Goal: Check status

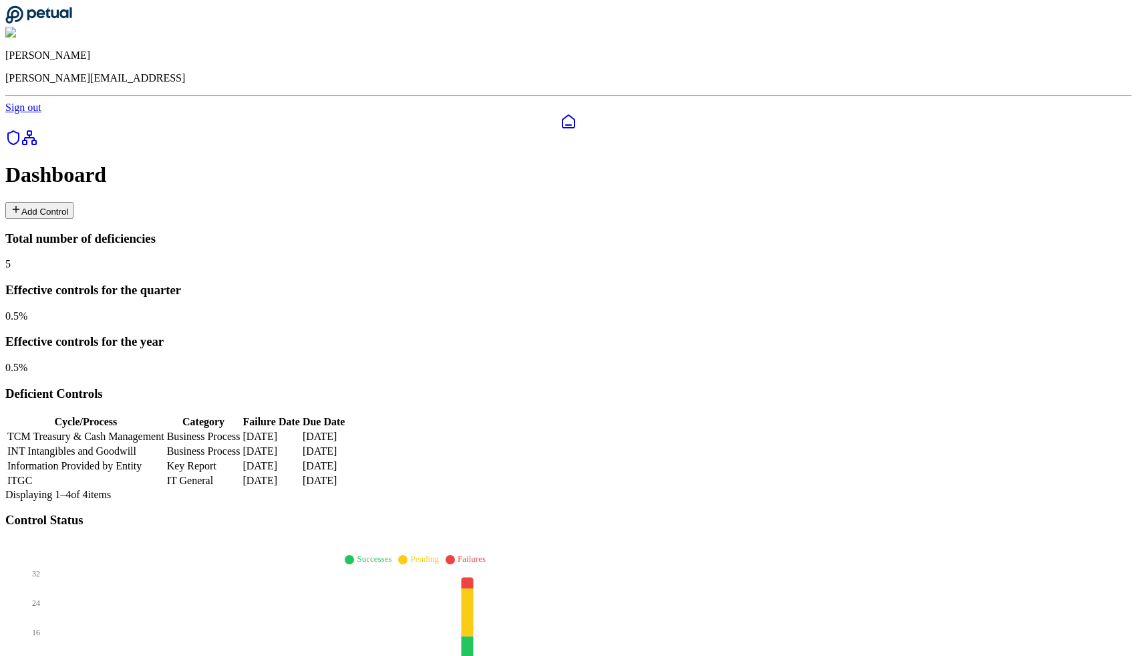
click at [74, 202] on button "Add Control" at bounding box center [39, 210] width 68 height 17
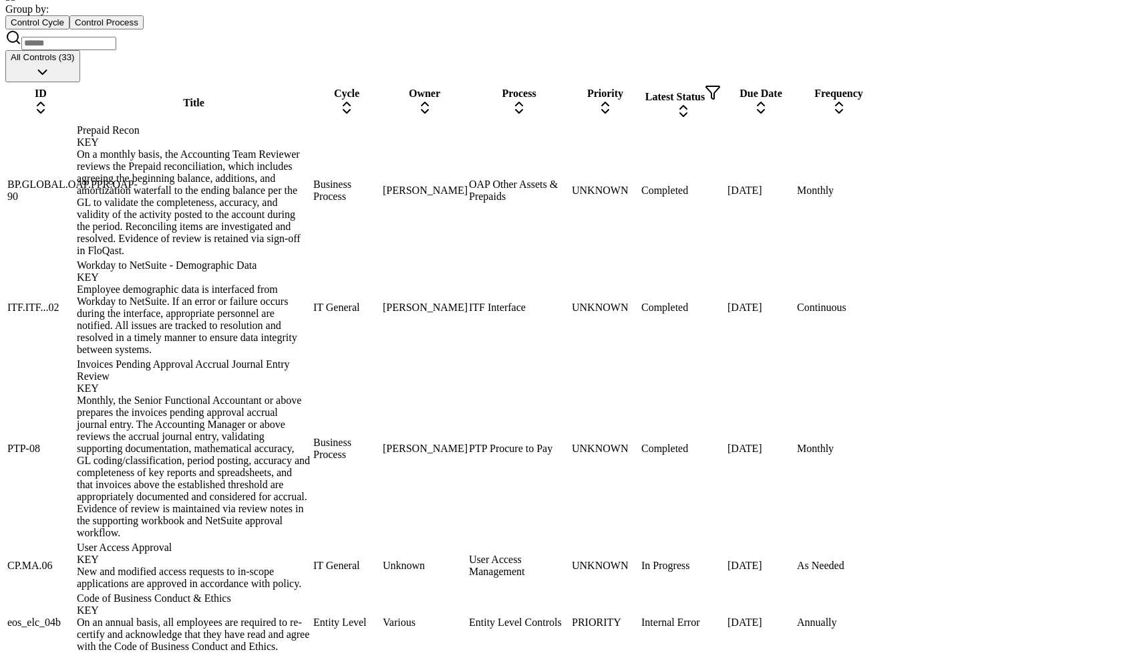
scroll to position [748, 0]
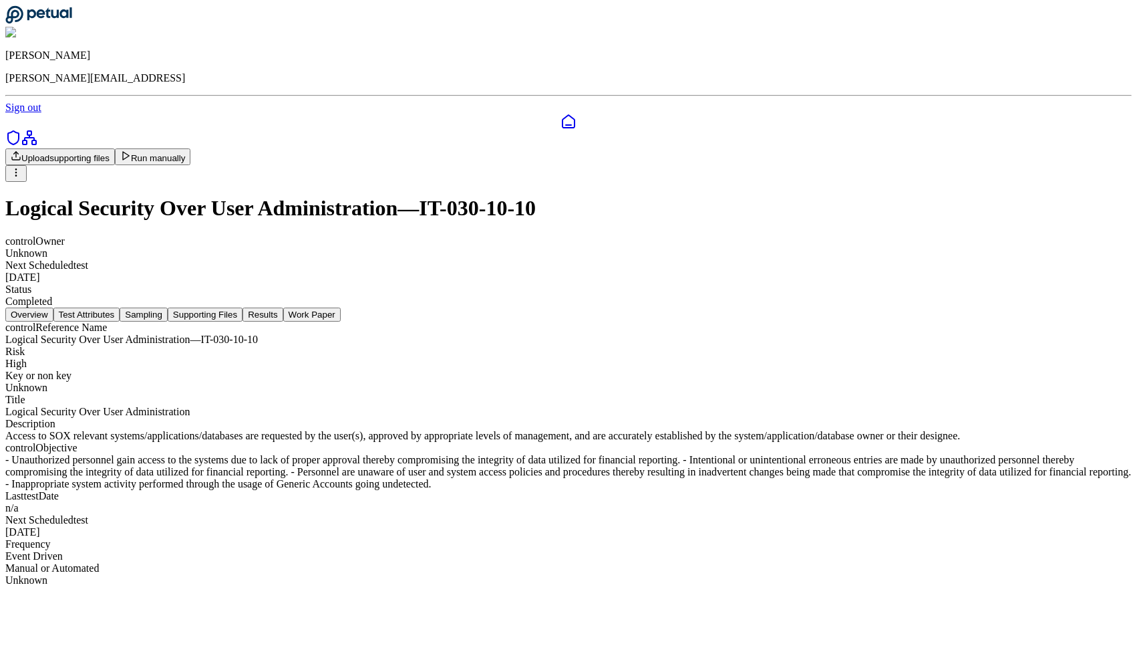
scroll to position [28, 0]
click at [120, 307] on button "Test Attributes" at bounding box center [86, 314] width 67 height 14
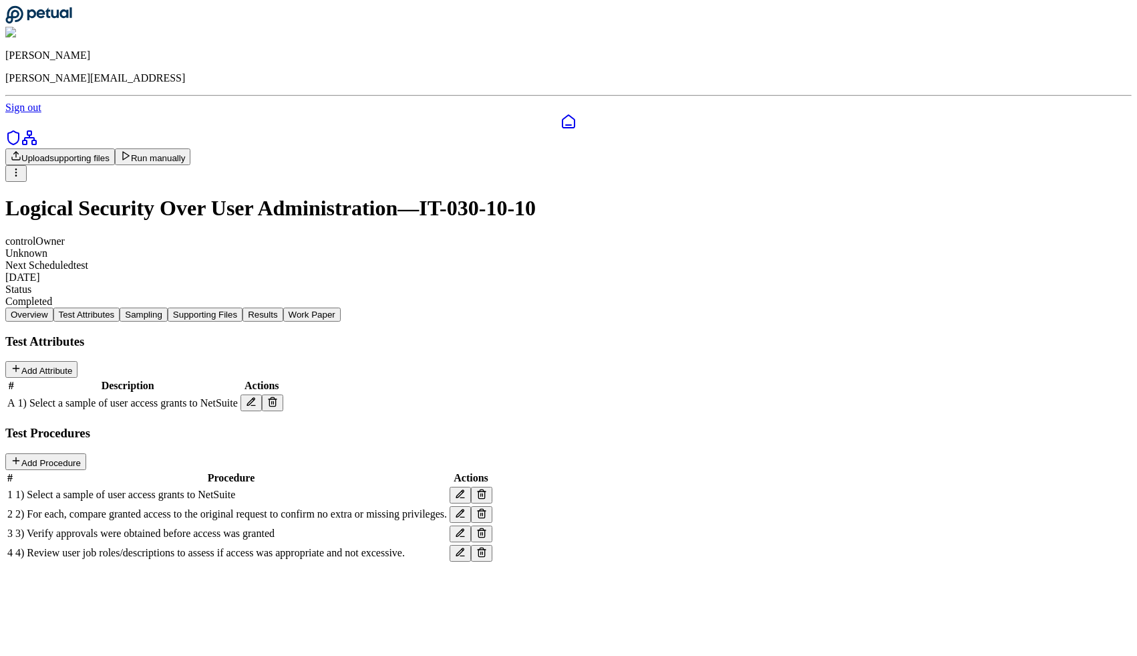
scroll to position [23, 0]
click at [21, 363] on icon at bounding box center [16, 368] width 11 height 11
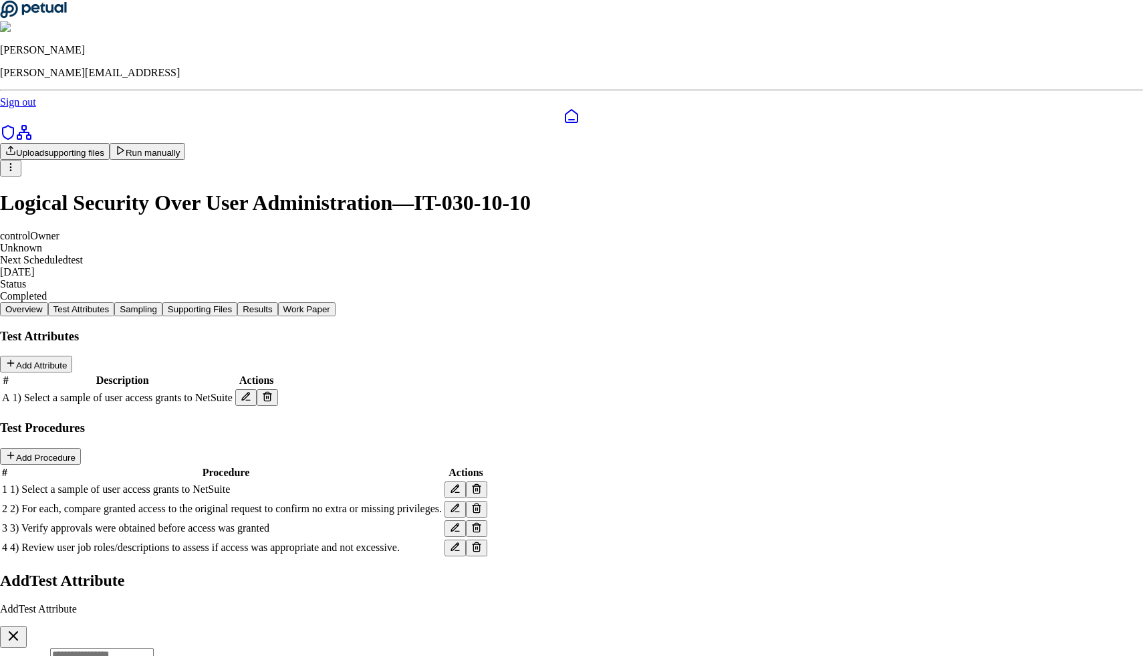
click at [27, 626] on button "button" at bounding box center [13, 637] width 27 height 22
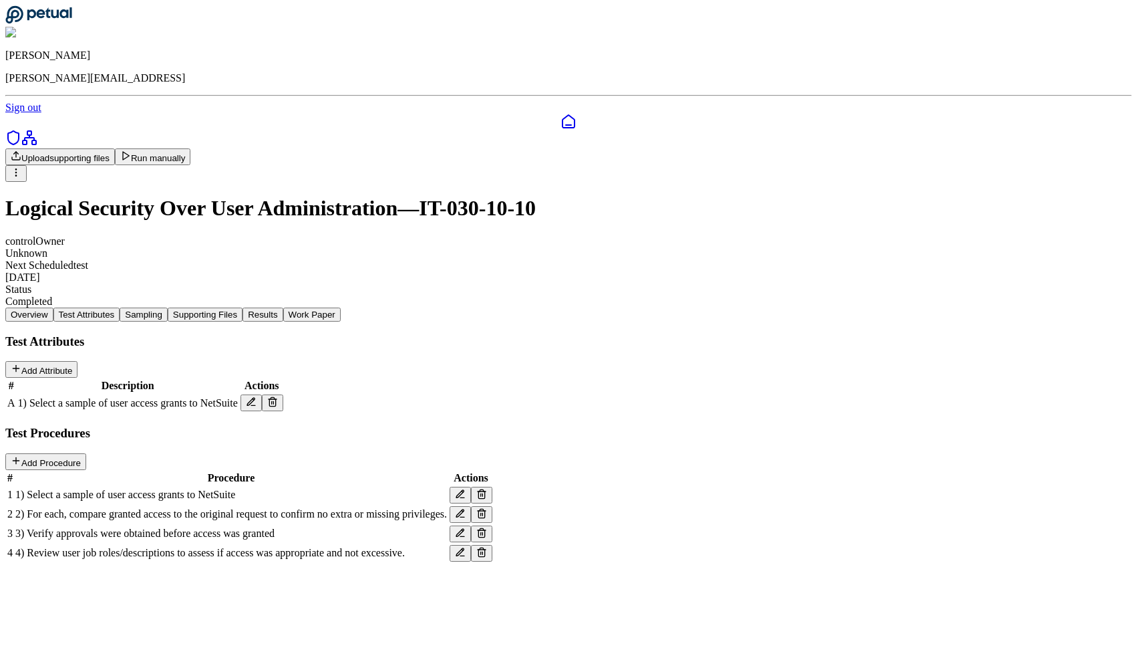
click at [168, 307] on button "Sampling" at bounding box center [144, 314] width 48 height 14
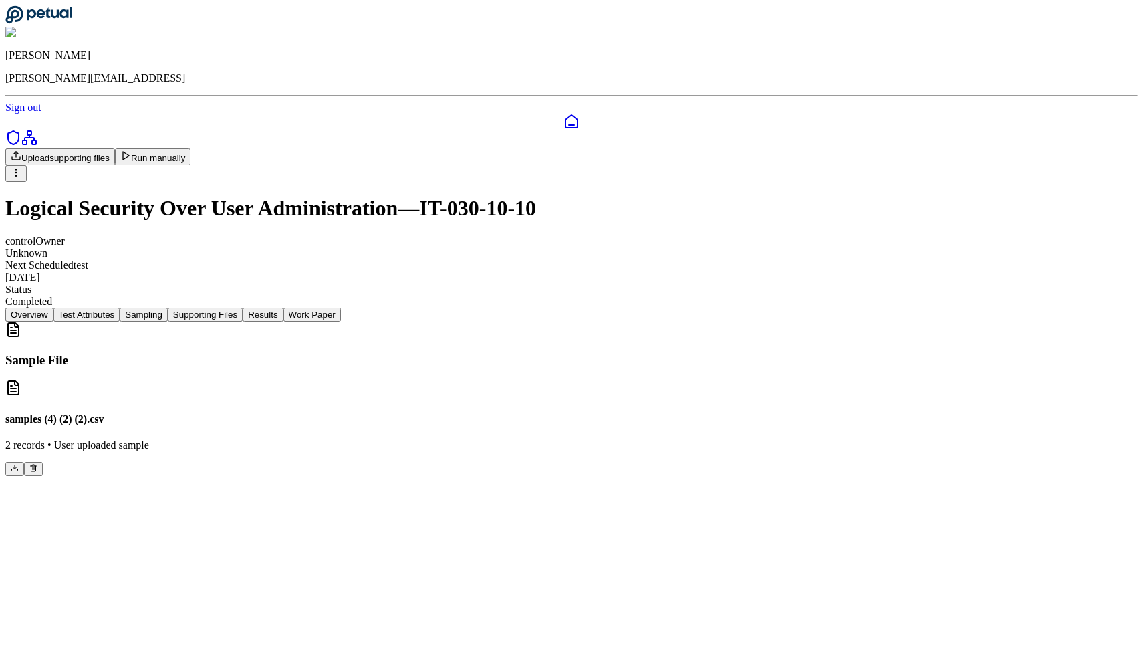
click at [280, 413] on h4 "samples (4) (2) (2).csv" at bounding box center [571, 419] width 1132 height 12
click at [421, 380] on div "samples (4) (2) (2).csv 2 records • User uploaded sample" at bounding box center [571, 428] width 1132 height 96
click at [364, 380] on div "samples (4) (2) (2).csv 2 records • User uploaded sample" at bounding box center [571, 428] width 1132 height 96
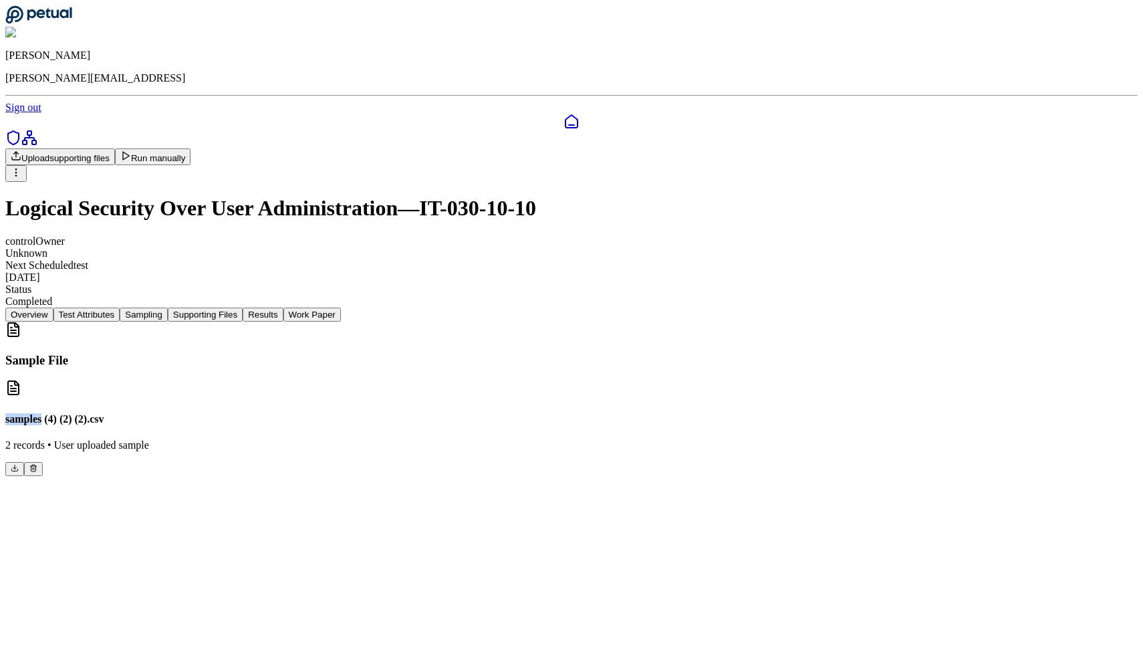
click at [364, 380] on div "samples (4) (2) (2).csv 2 records • User uploaded sample" at bounding box center [571, 428] width 1132 height 96
click at [511, 380] on div "samples (4) (2) (2).csv 2 records • User uploaded sample" at bounding box center [571, 428] width 1132 height 96
click at [475, 380] on div "samples (4) (2) (2).csv 2 records • User uploaded sample" at bounding box center [571, 428] width 1132 height 96
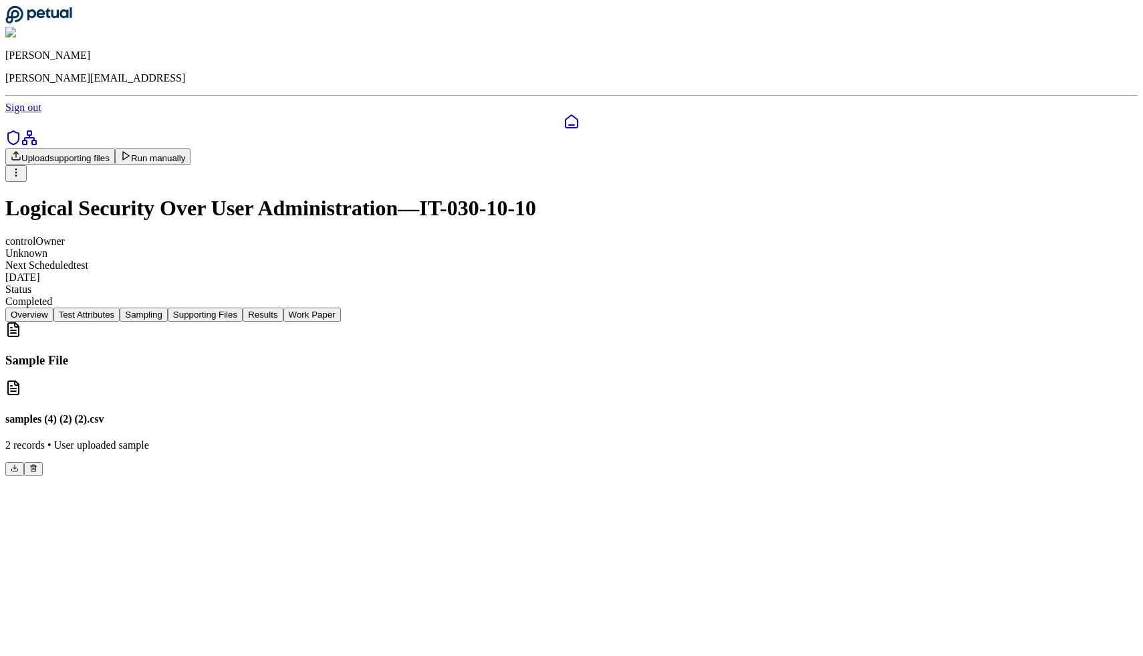
click at [243, 307] on button "Supporting Files" at bounding box center [205, 314] width 75 height 14
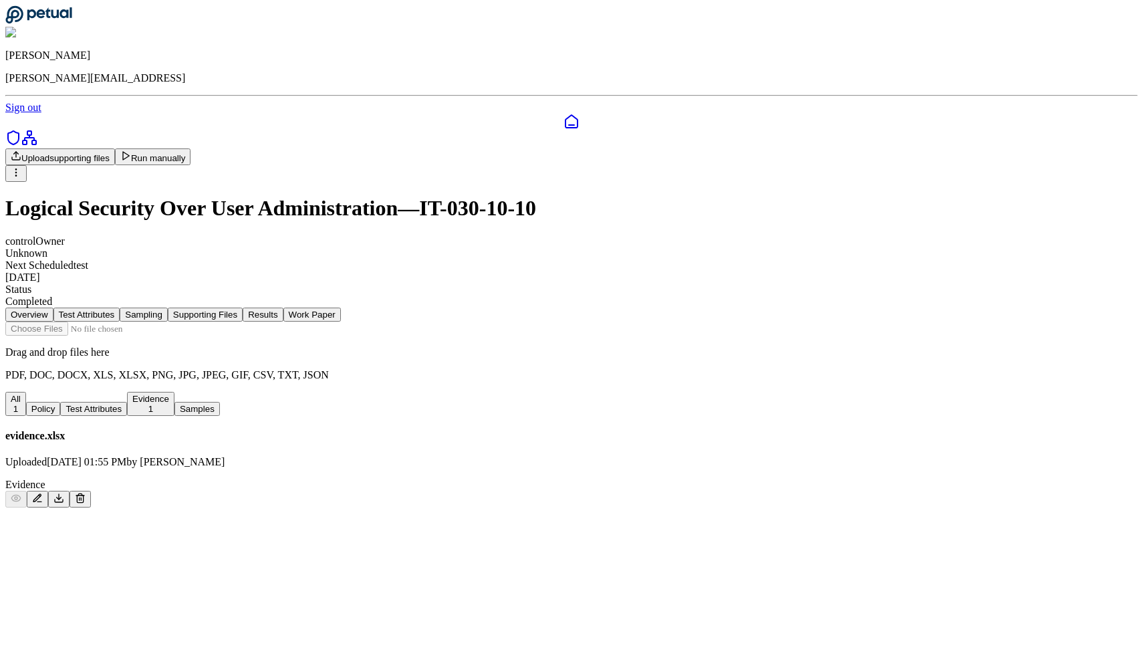
click at [245, 442] on h4 "evidence.xlsx" at bounding box center [571, 436] width 1132 height 12
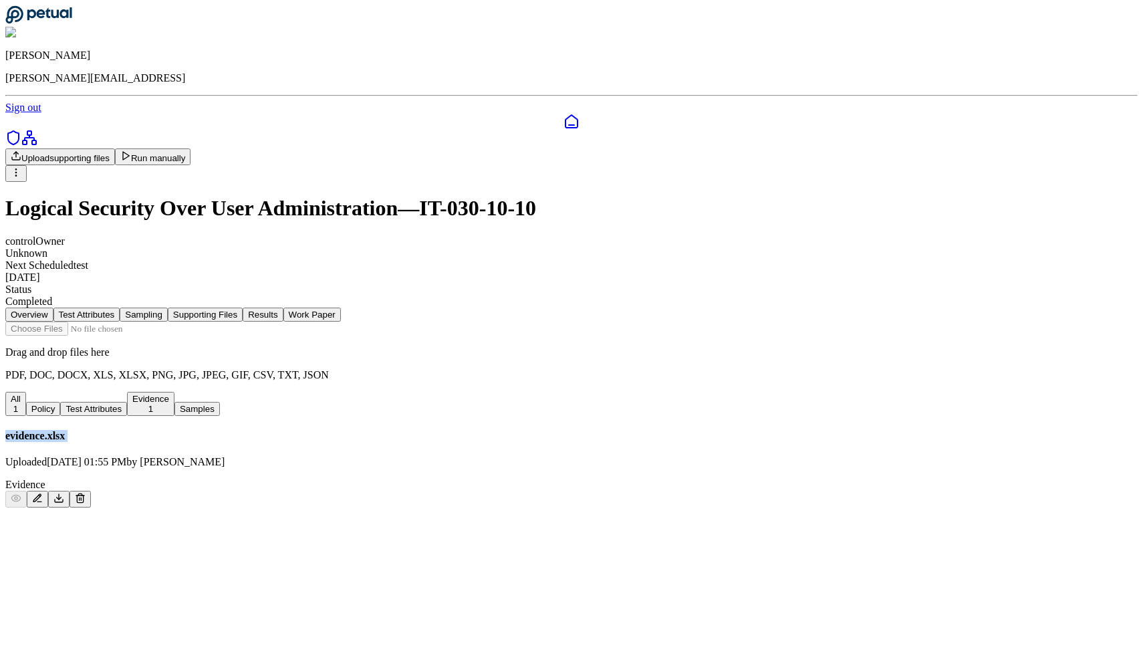
click at [245, 442] on h4 "evidence.xlsx" at bounding box center [571, 436] width 1132 height 12
click at [537, 468] on p "Uploaded [DATE] 01:55 PM by [PERSON_NAME]" at bounding box center [571, 462] width 1132 height 12
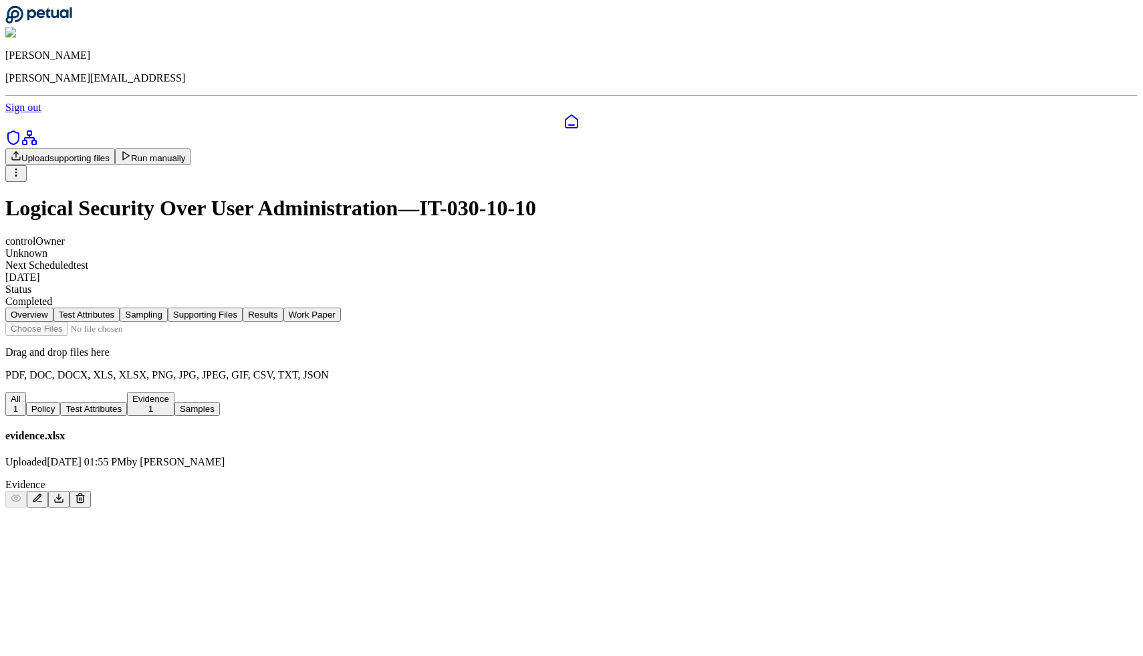
click at [243, 307] on button "Supporting Files" at bounding box center [205, 314] width 75 height 14
click at [341, 307] on button "Work Paper" at bounding box center [311, 314] width 57 height 14
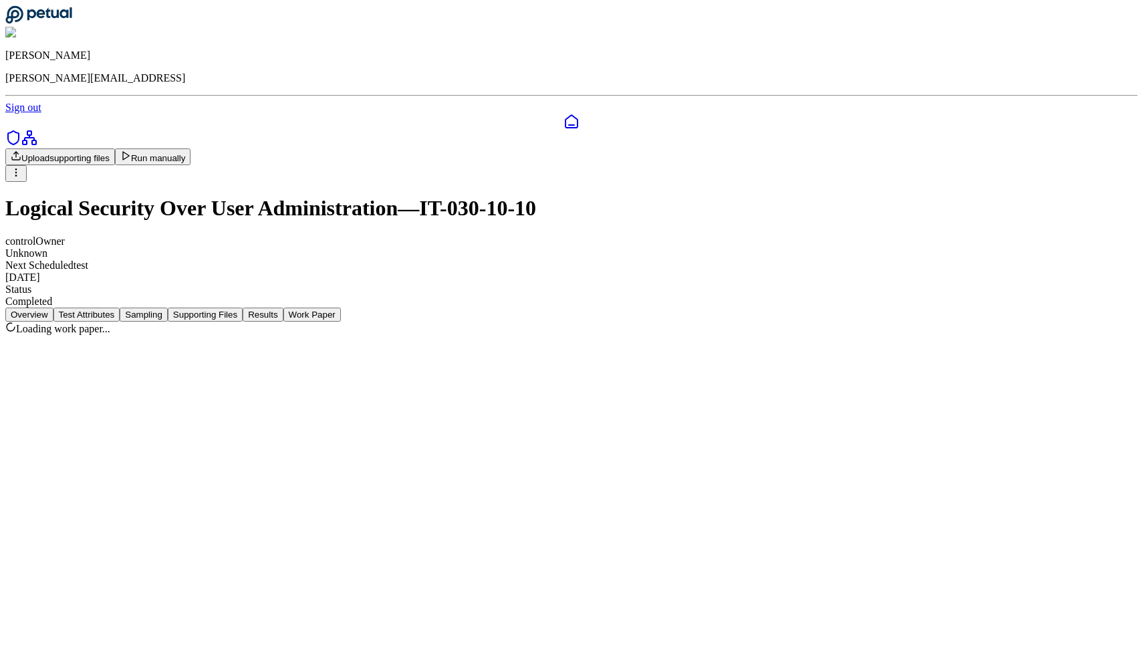
click at [283, 307] on button "Results" at bounding box center [263, 314] width 40 height 14
click at [243, 307] on button "Supporting Files" at bounding box center [205, 314] width 75 height 14
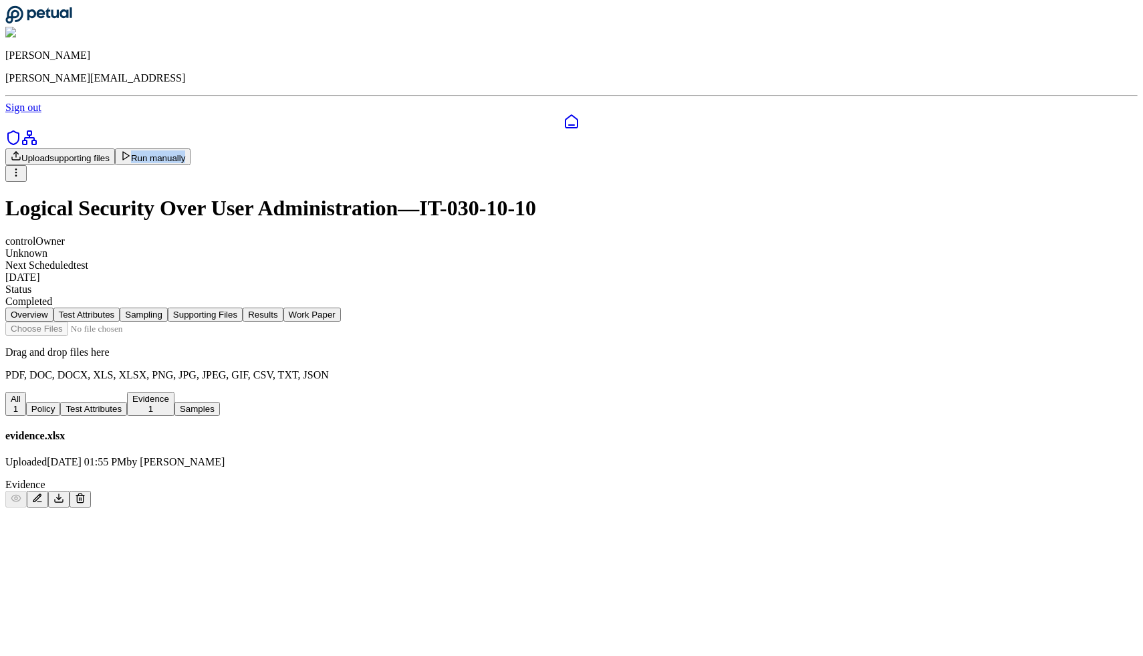
drag, startPoint x: 981, startPoint y: 99, endPoint x: 902, endPoint y: 82, distance: 80.6
click at [571, 148] on div "Upload supporting files Run manually" at bounding box center [571, 164] width 1132 height 33
click at [571, 196] on h1 "Logical Security Over User Administration — IT-030-10-10" at bounding box center [571, 208] width 1132 height 25
click at [571, 321] on div "Drag and drop files here PDF, DOC, DOCX, XLS, XLSX, PNG, JPG, JPEG, GIF, CSV, T…" at bounding box center [571, 414] width 1132 height 186
click at [283, 307] on button "Results" at bounding box center [263, 314] width 40 height 14
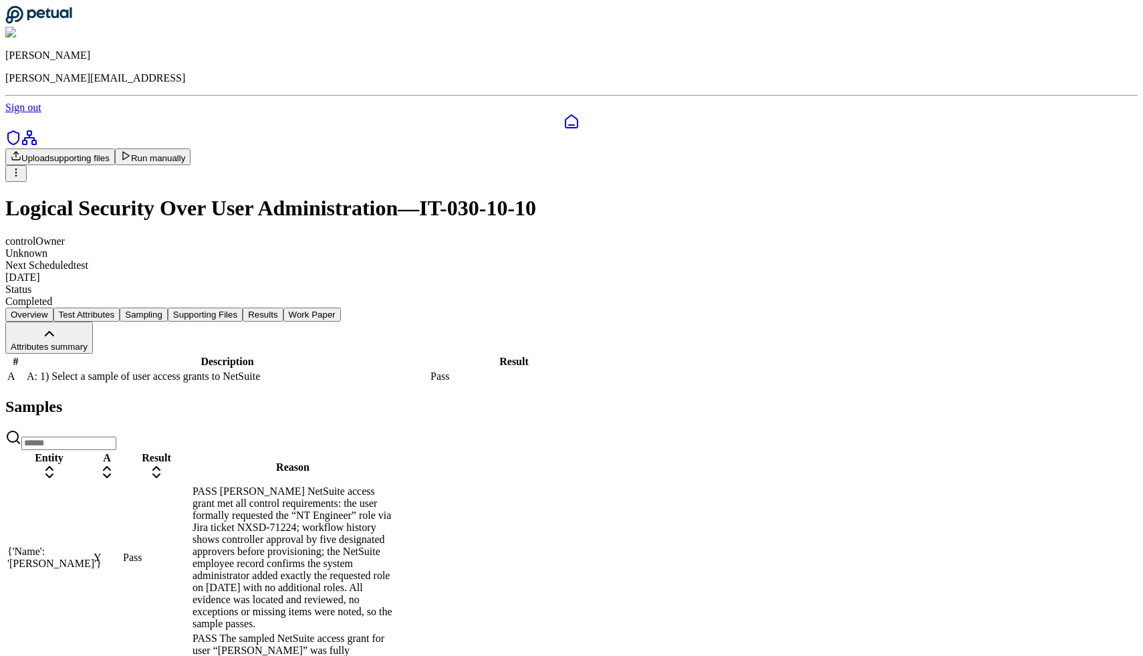
click at [217, 416] on h2 "Samples" at bounding box center [571, 407] width 1132 height 18
click at [277, 441] on div "Samples" at bounding box center [571, 424] width 1132 height 52
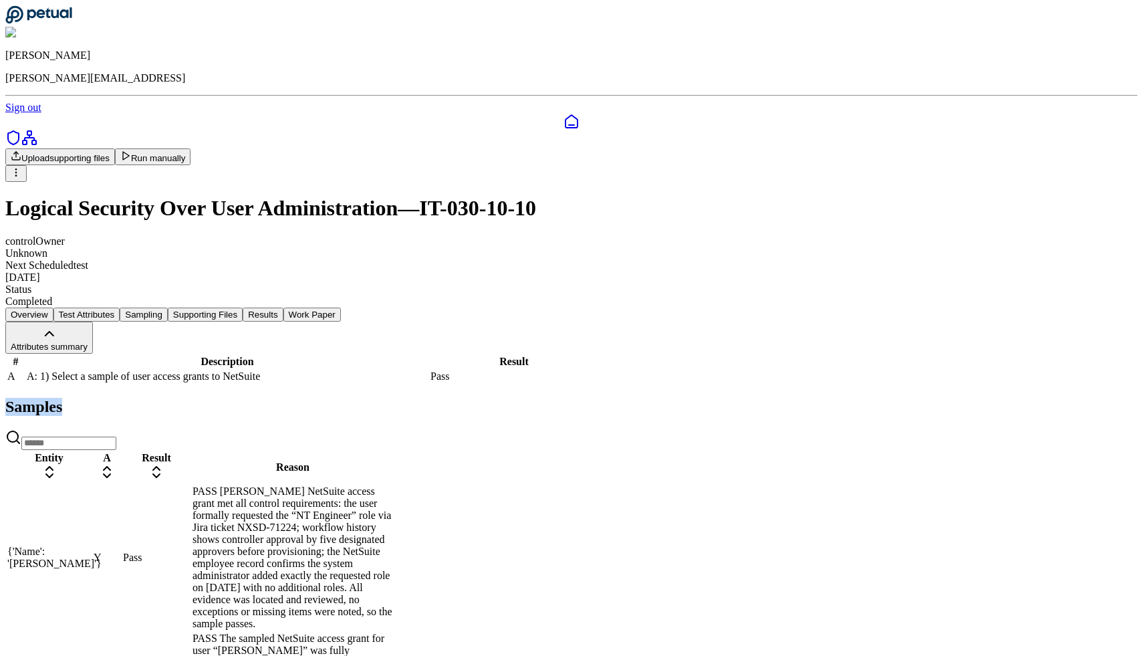
click at [277, 441] on div "Samples" at bounding box center [571, 424] width 1132 height 52
click at [261, 447] on div "Samples Entity A Result Reason {'Name': '[PERSON_NAME]'} Y [PERSON_NAME] [PERSO…" at bounding box center [571, 576] width 1132 height 357
click at [393, 516] on div "PASS [PERSON_NAME] NetSuite access grant met all control requirements: the user…" at bounding box center [292, 557] width 200 height 144
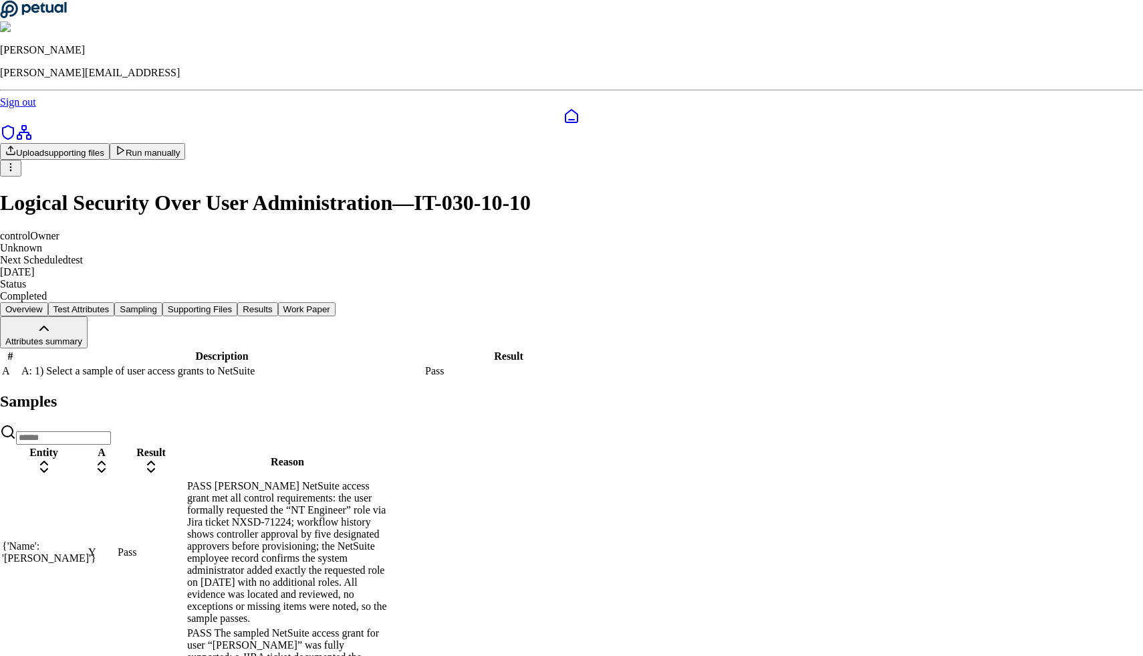
scroll to position [172, 0]
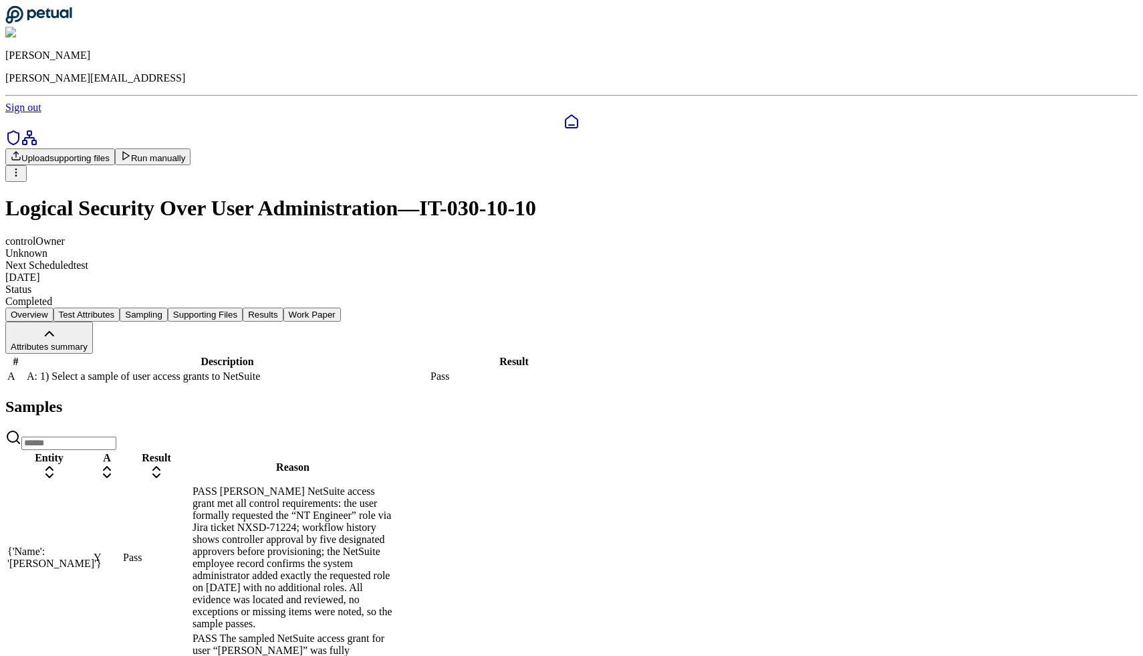
click at [341, 307] on button "Work Paper" at bounding box center [311, 314] width 57 height 14
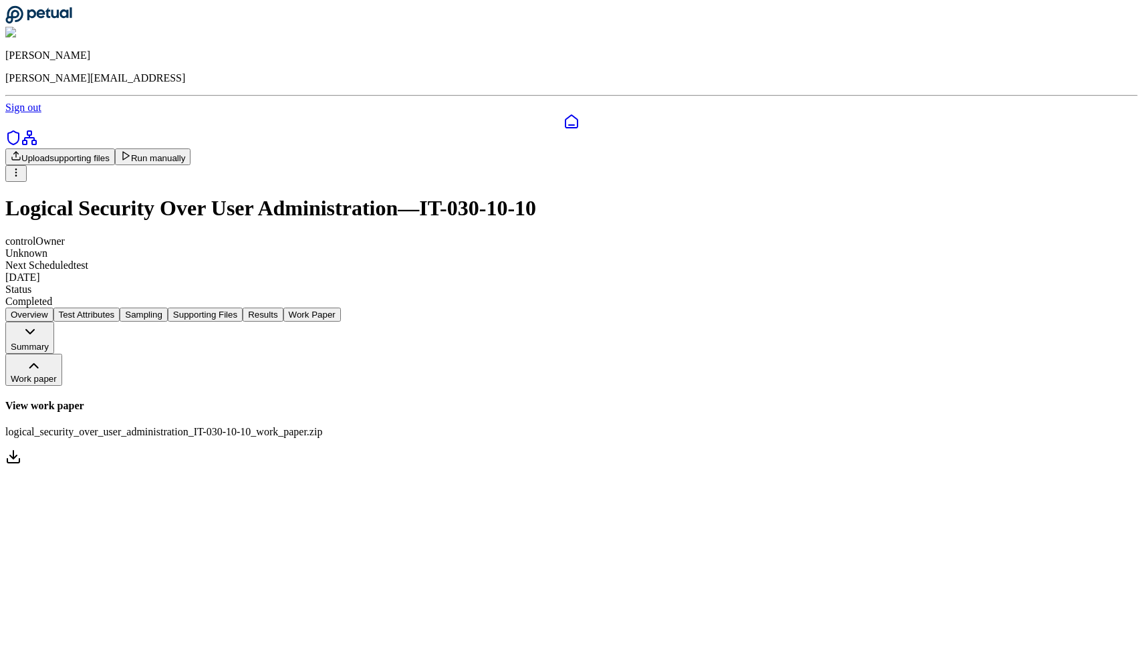
click at [283, 307] on button "Results" at bounding box center [263, 314] width 40 height 14
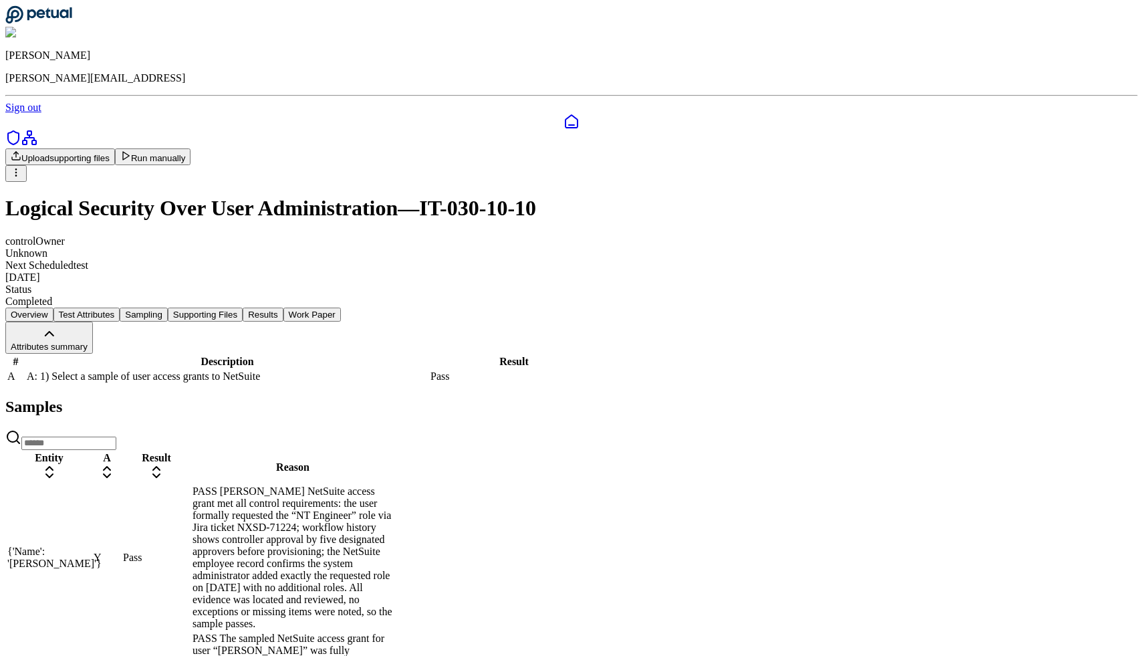
click at [190, 525] on td "Pass" at bounding box center [156, 558] width 68 height 146
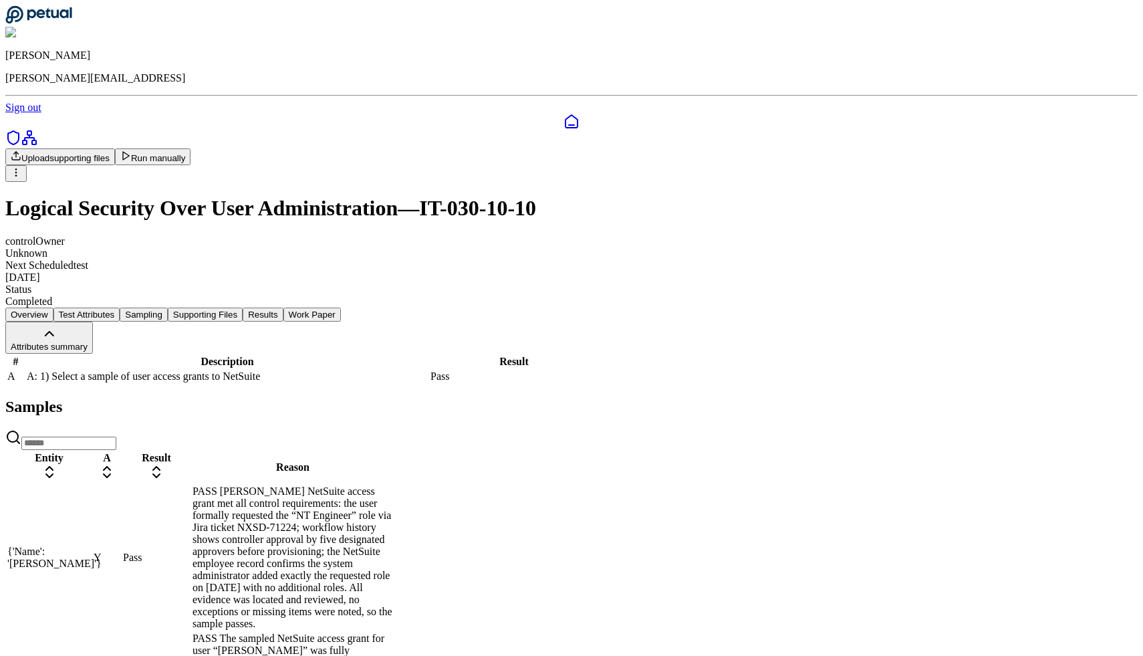
click at [243, 307] on button "Supporting Files" at bounding box center [205, 314] width 75 height 14
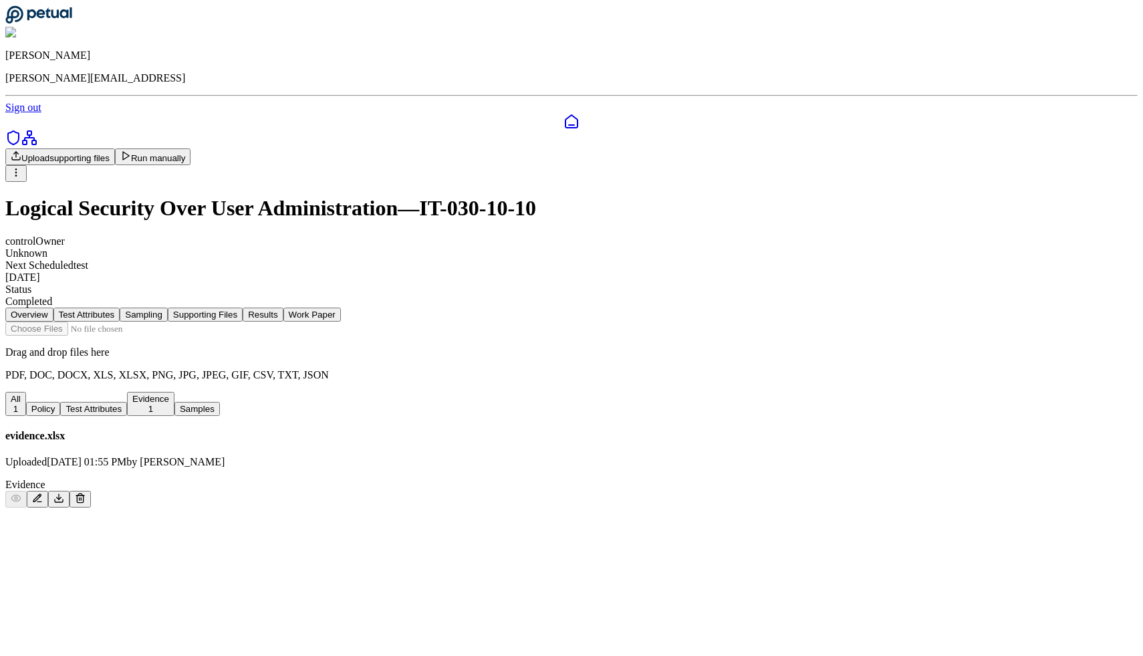
click at [43, 493] on icon at bounding box center [37, 498] width 11 height 11
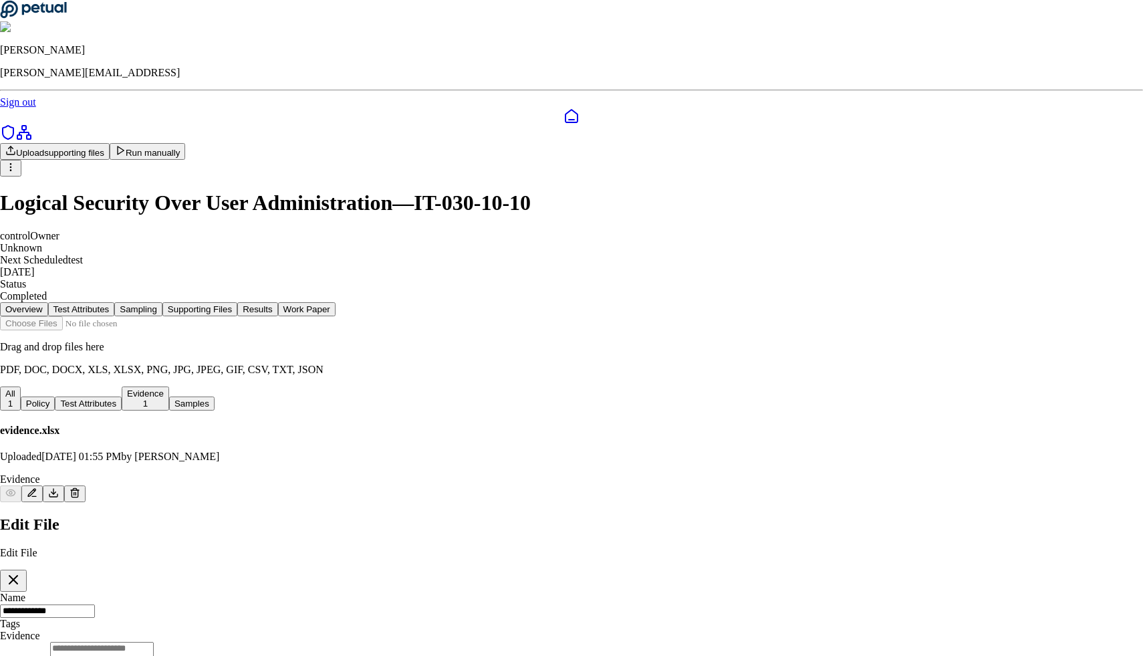
click at [154, 642] on textarea "Description" at bounding box center [102, 662] width 104 height 41
click at [21, 571] on icon "button" at bounding box center [13, 579] width 16 height 16
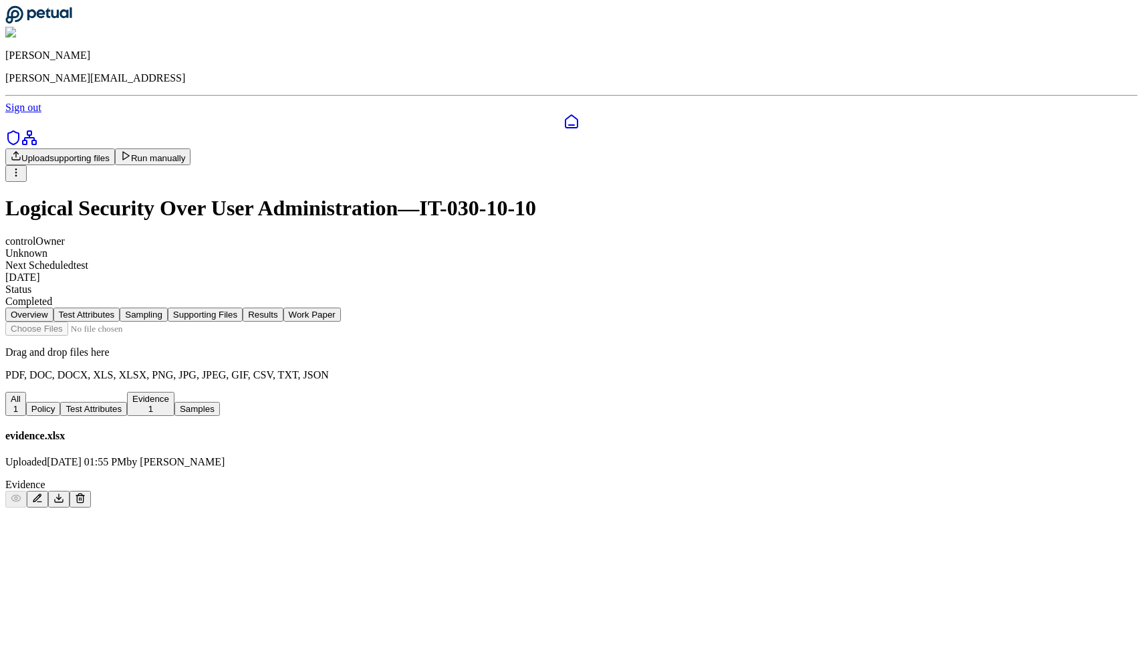
click at [168, 307] on button "Sampling" at bounding box center [144, 314] width 48 height 14
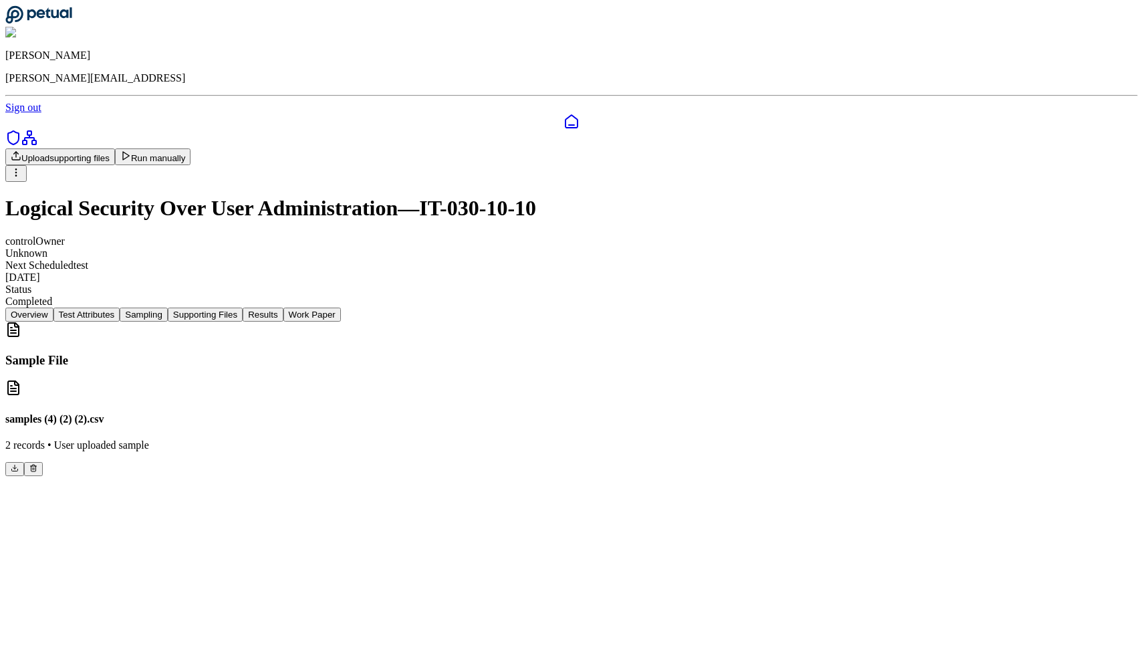
click at [243, 307] on button "Supporting Files" at bounding box center [205, 314] width 75 height 14
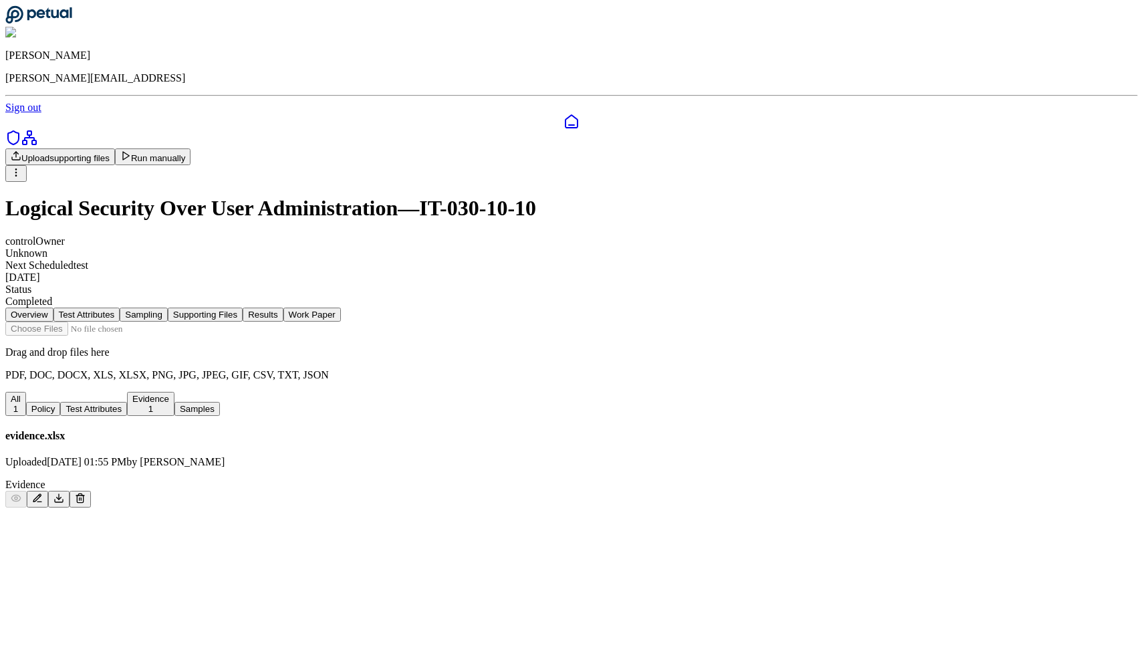
click at [120, 307] on button "Test Attributes" at bounding box center [86, 314] width 67 height 14
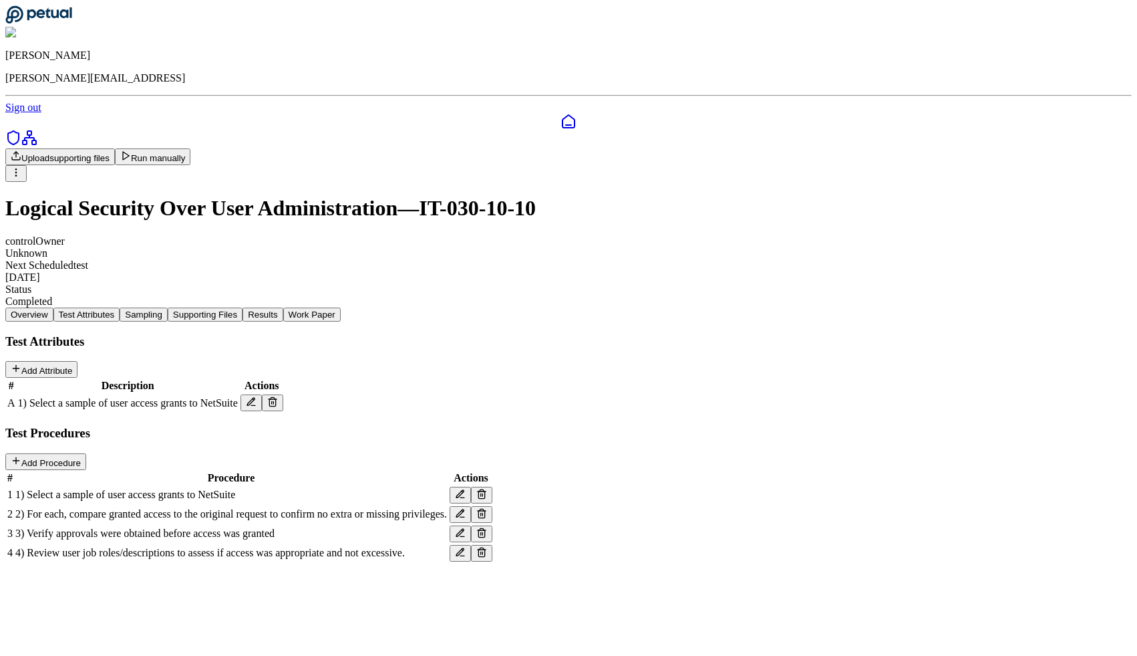
click at [243, 307] on button "Supporting Files" at bounding box center [205, 314] width 75 height 14
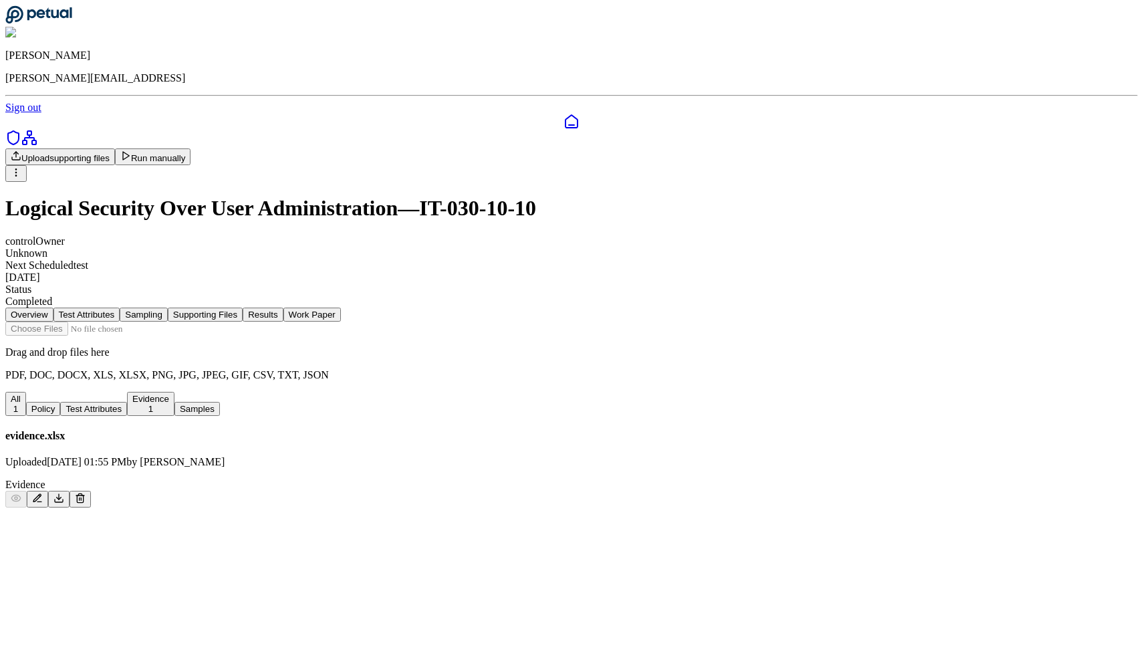
click at [283, 307] on button "Results" at bounding box center [263, 314] width 40 height 14
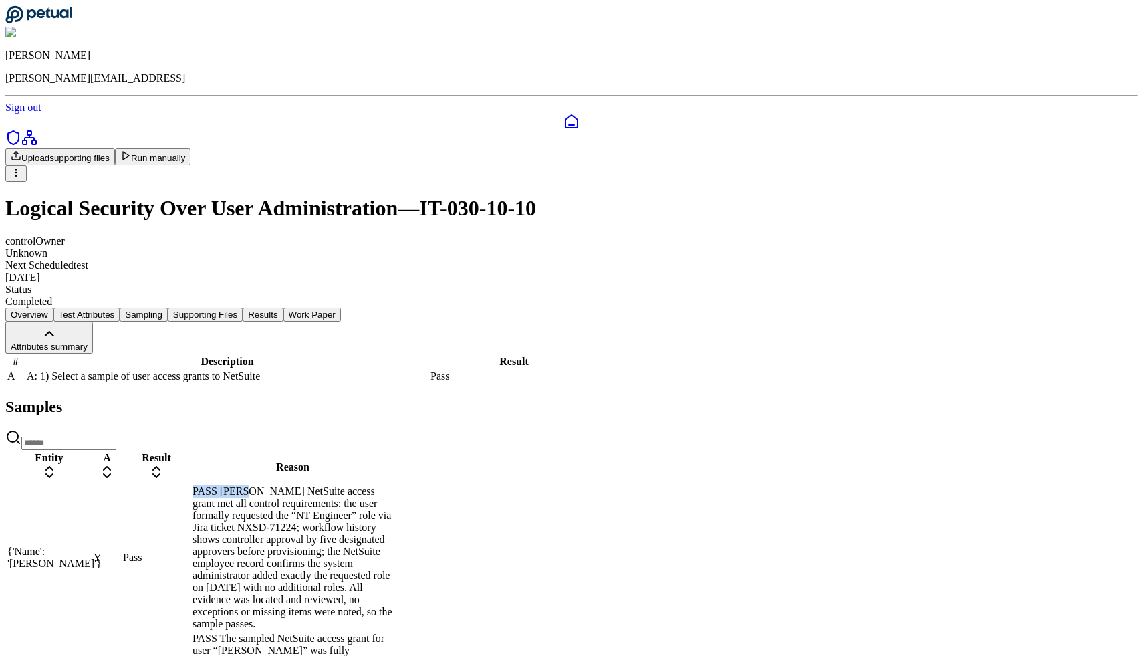
drag, startPoint x: 628, startPoint y: 515, endPoint x: 561, endPoint y: 513, distance: 66.8
click at [394, 513] on tr "{'Name': '[PERSON_NAME]'} Y [PERSON_NAME] [PERSON_NAME] NetSuite access grant m…" at bounding box center [200, 558] width 387 height 146
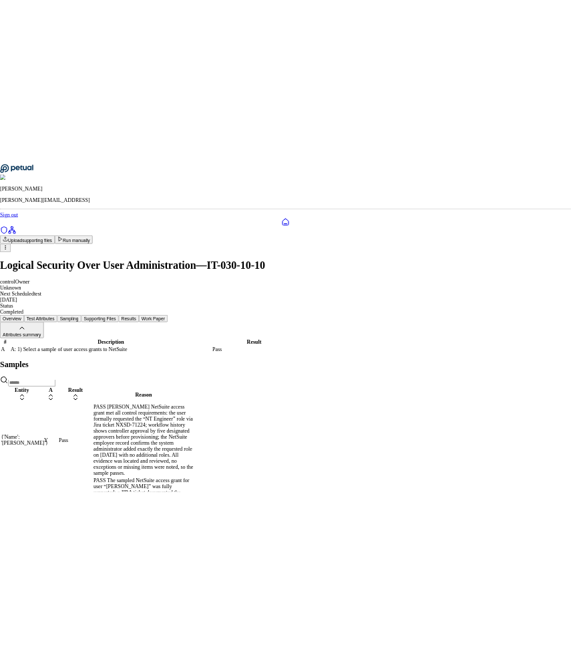
scroll to position [9, 0]
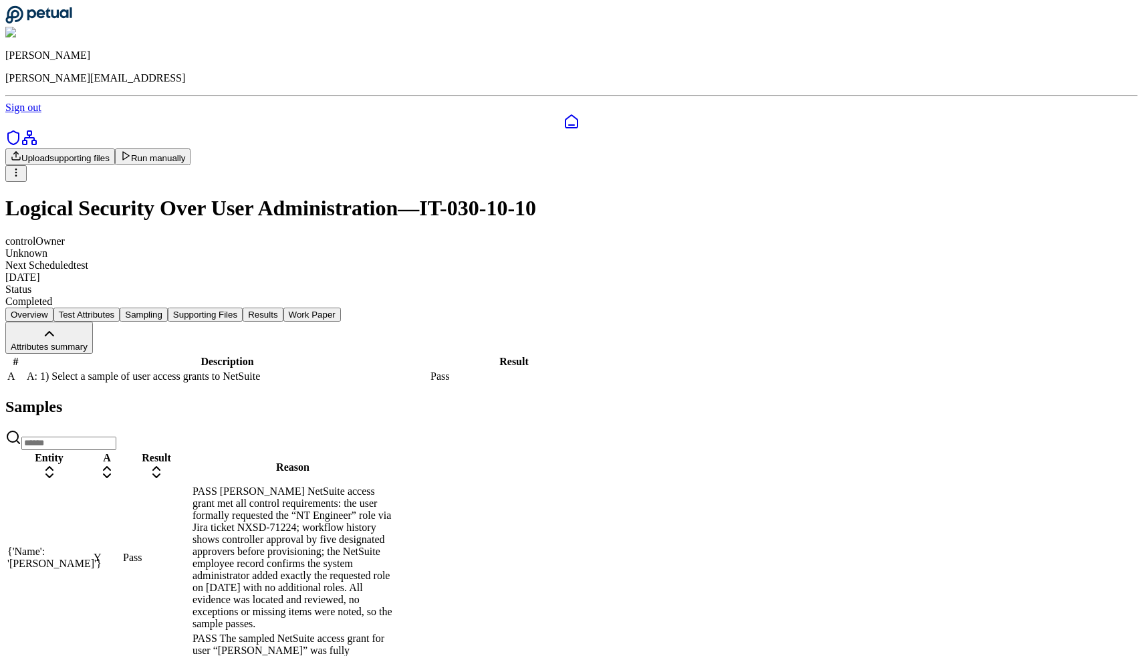
click at [341, 307] on button "Work Paper" at bounding box center [311, 314] width 57 height 14
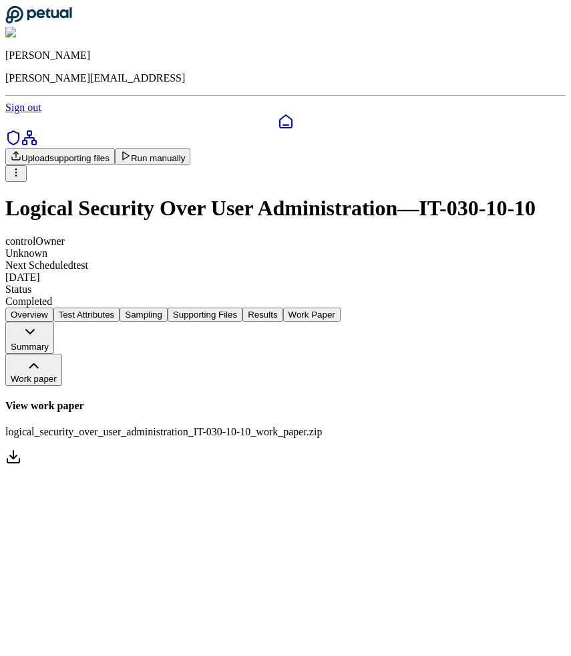
click at [438, 467] on main "Upload supporting files Run manually Logical Security Over User Administration …" at bounding box center [285, 307] width 561 height 319
